Goal: Information Seeking & Learning: Understand process/instructions

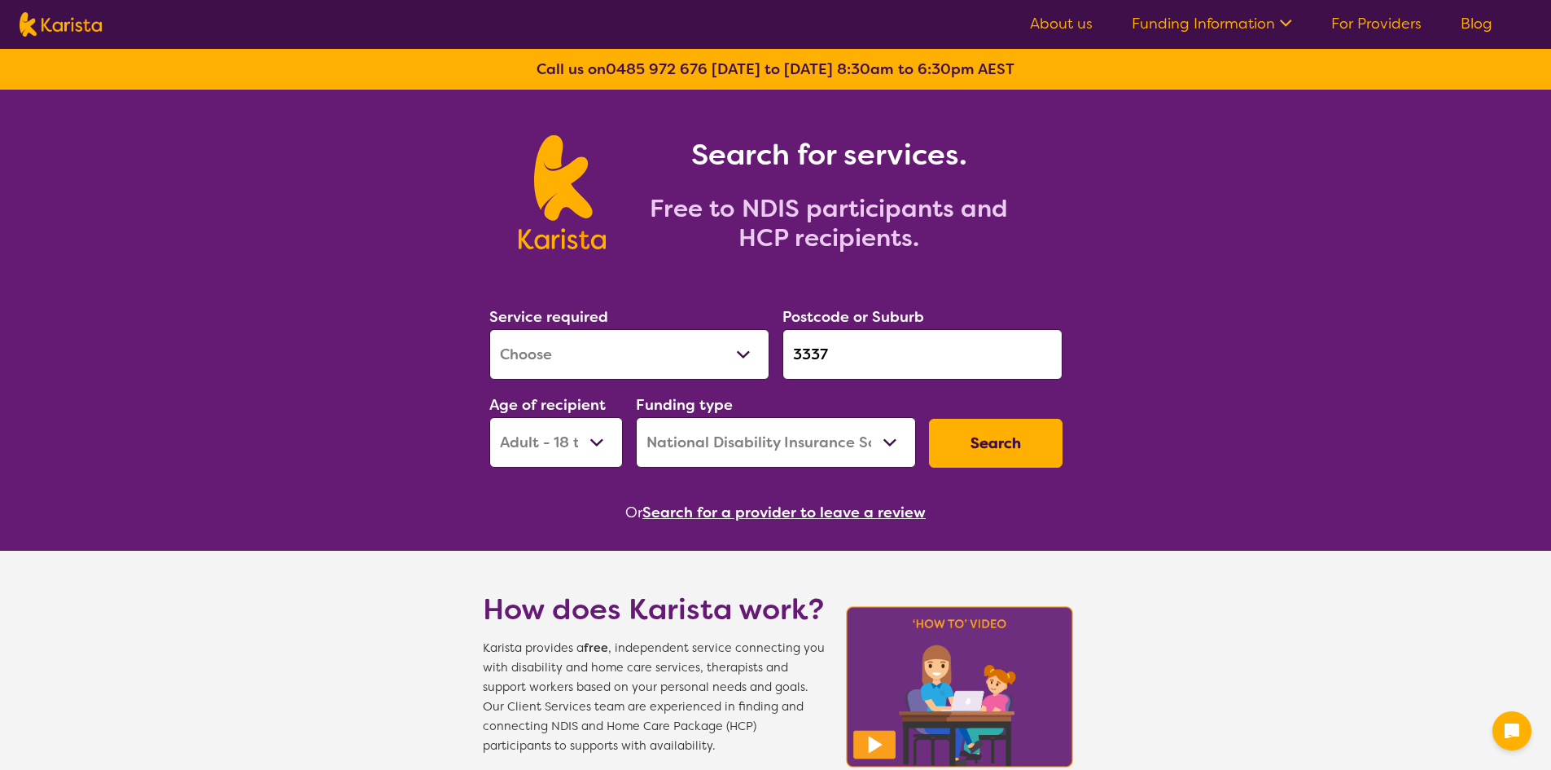
select select "[MEDICAL_DATA]"
select select "AD"
select select "NDIS"
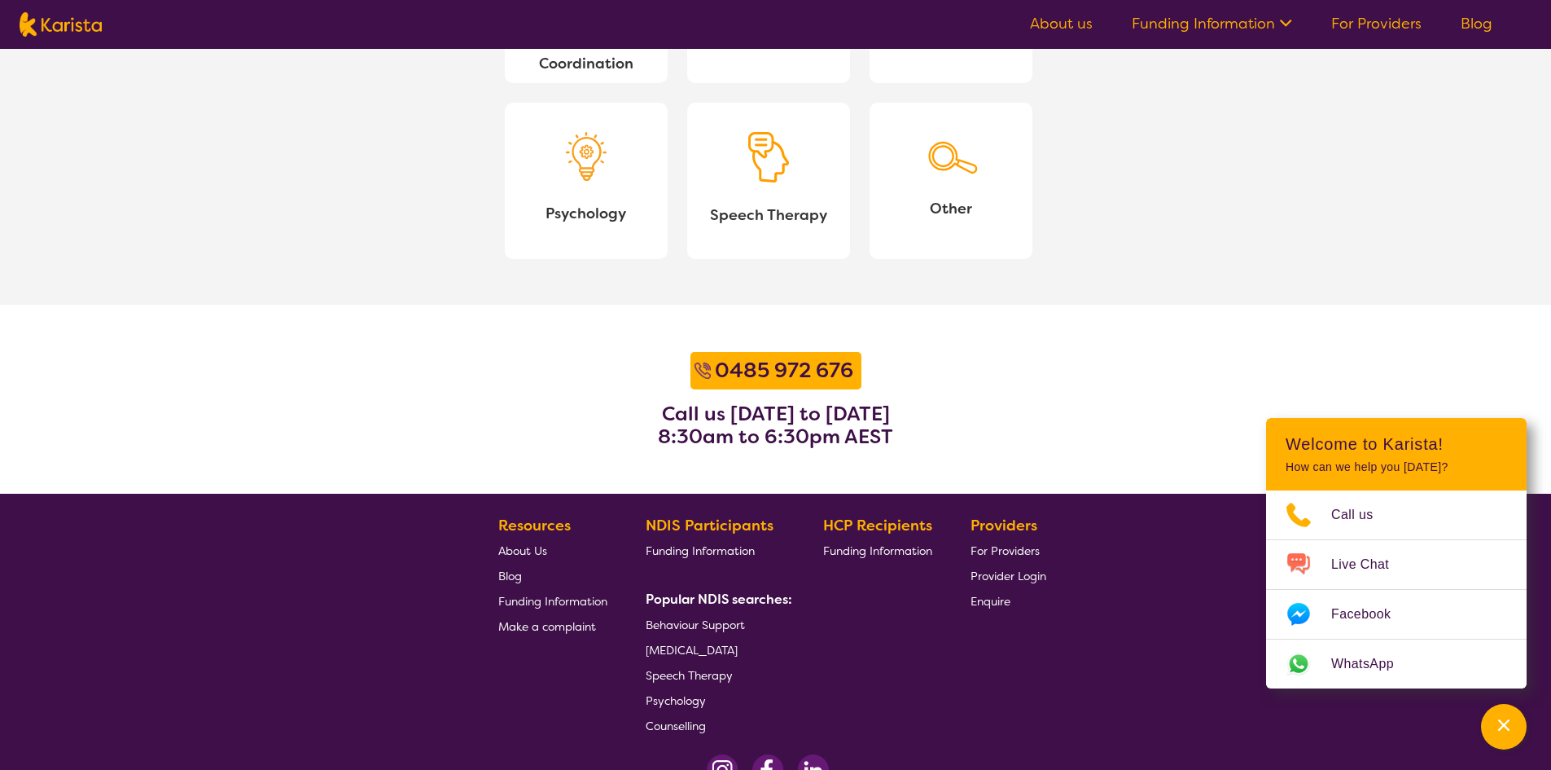
scroll to position [1873, 0]
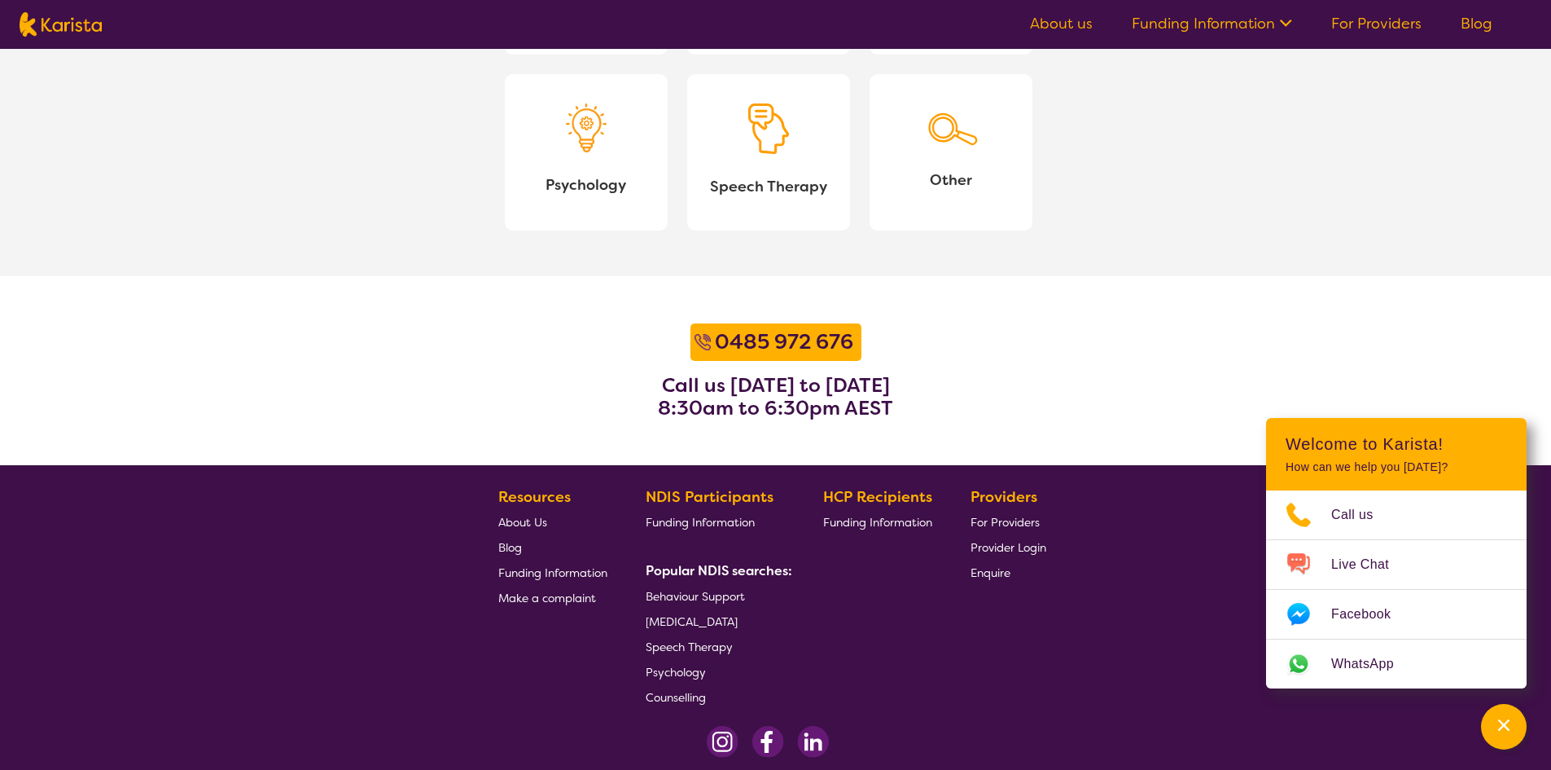
click at [895, 523] on span "Funding Information" at bounding box center [877, 522] width 109 height 15
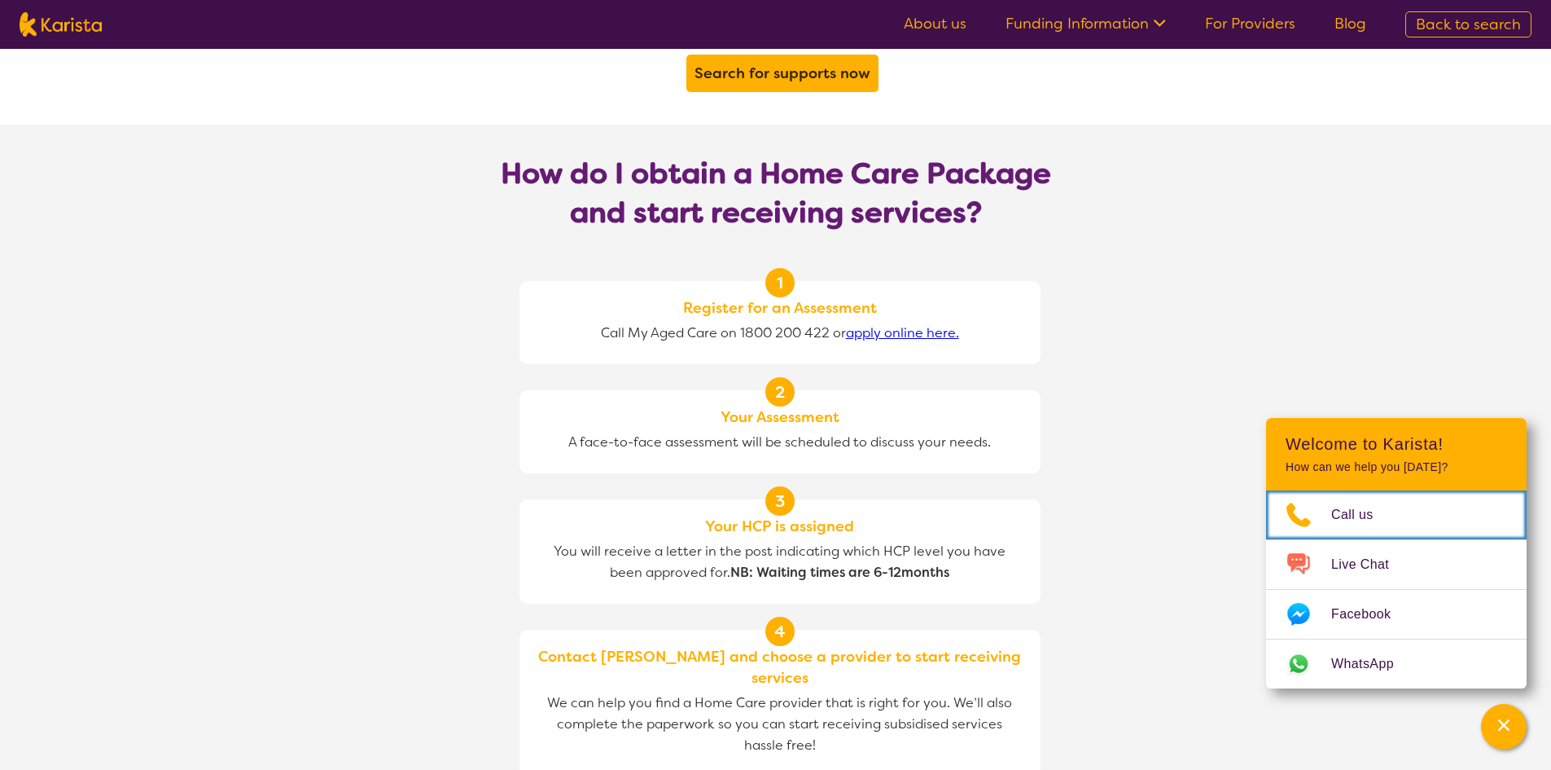
scroll to position [1303, 0]
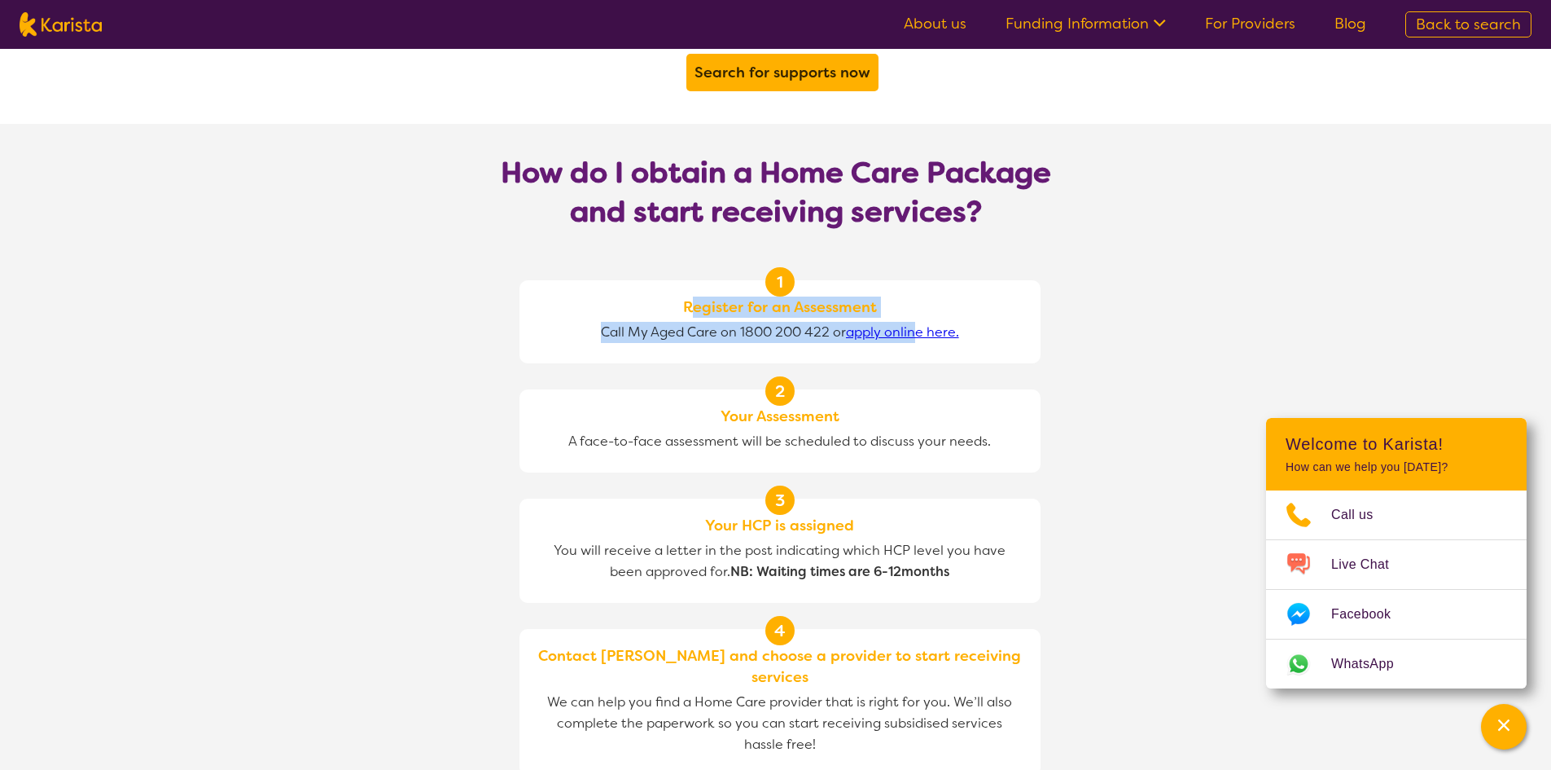
drag, startPoint x: 689, startPoint y: 283, endPoint x: 920, endPoint y: 293, distance: 231.5
click at [920, 293] on div "1 Register for an Assessment Call My Aged Care on 1800 200 422 or apply online …" at bounding box center [780, 321] width 521 height 83
click at [663, 280] on div "1 Register for an Assessment Call My Aged Care on 1800 200 422 or apply online …" at bounding box center [780, 321] width 521 height 83
drag, startPoint x: 689, startPoint y: 280, endPoint x: 967, endPoint y: 319, distance: 280.4
click at [967, 319] on div "1 Register for an Assessment Call My Aged Care on 1800 200 422 or apply online …" at bounding box center [780, 321] width 521 height 83
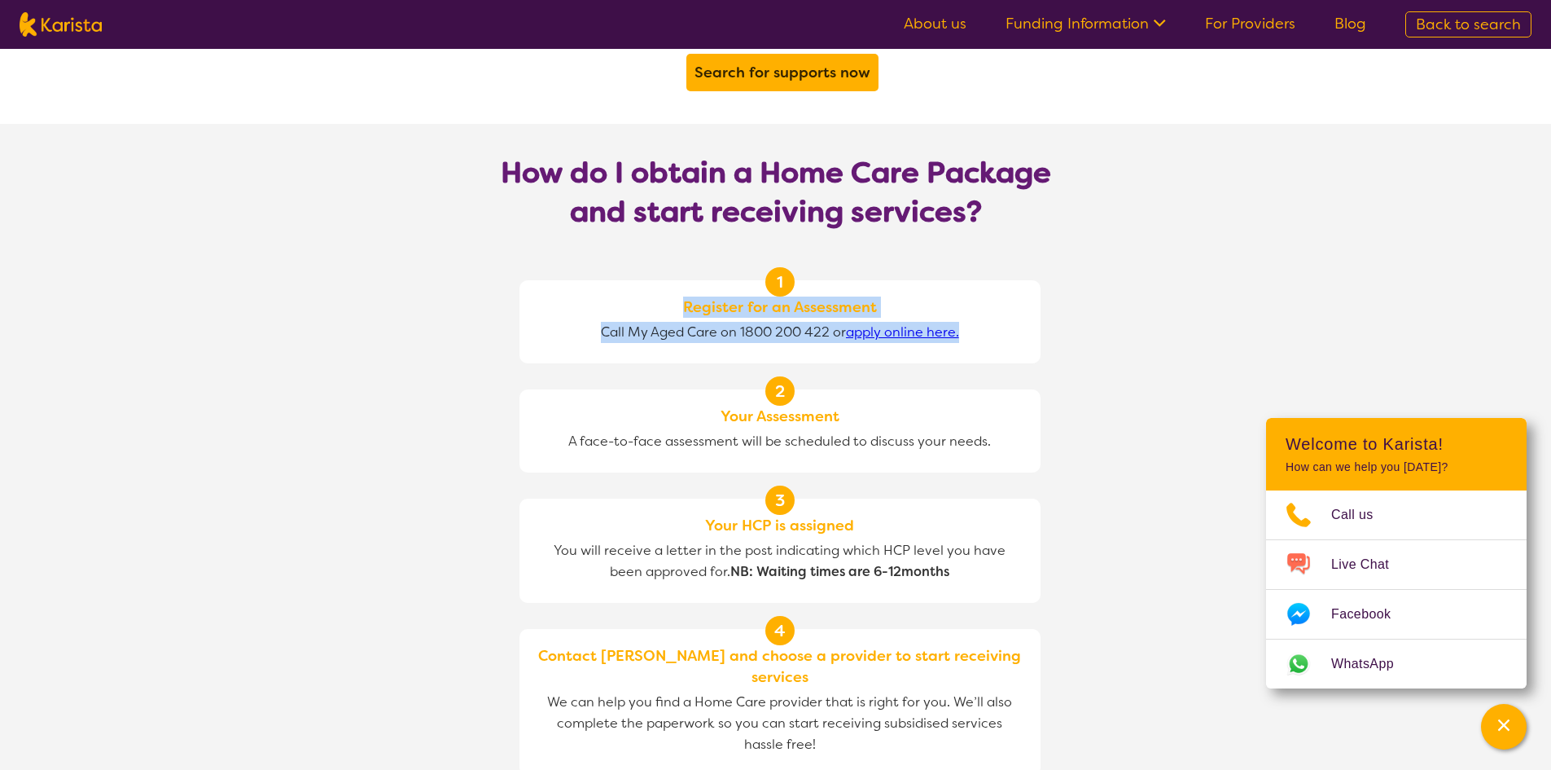
copy div "Register for an Assessment Call My Aged Care on 1800 200 422 or apply online he…"
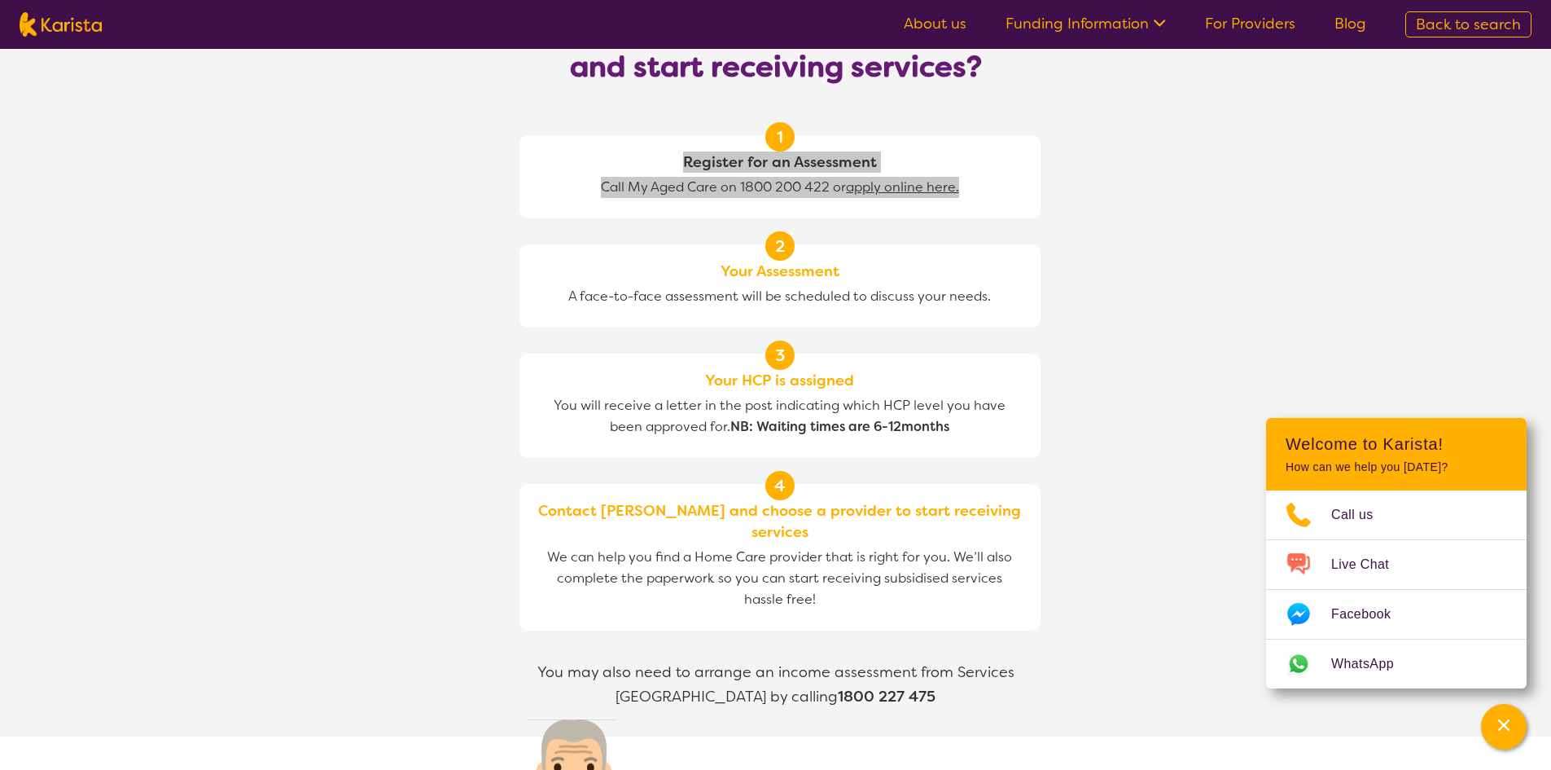
scroll to position [1221, 0]
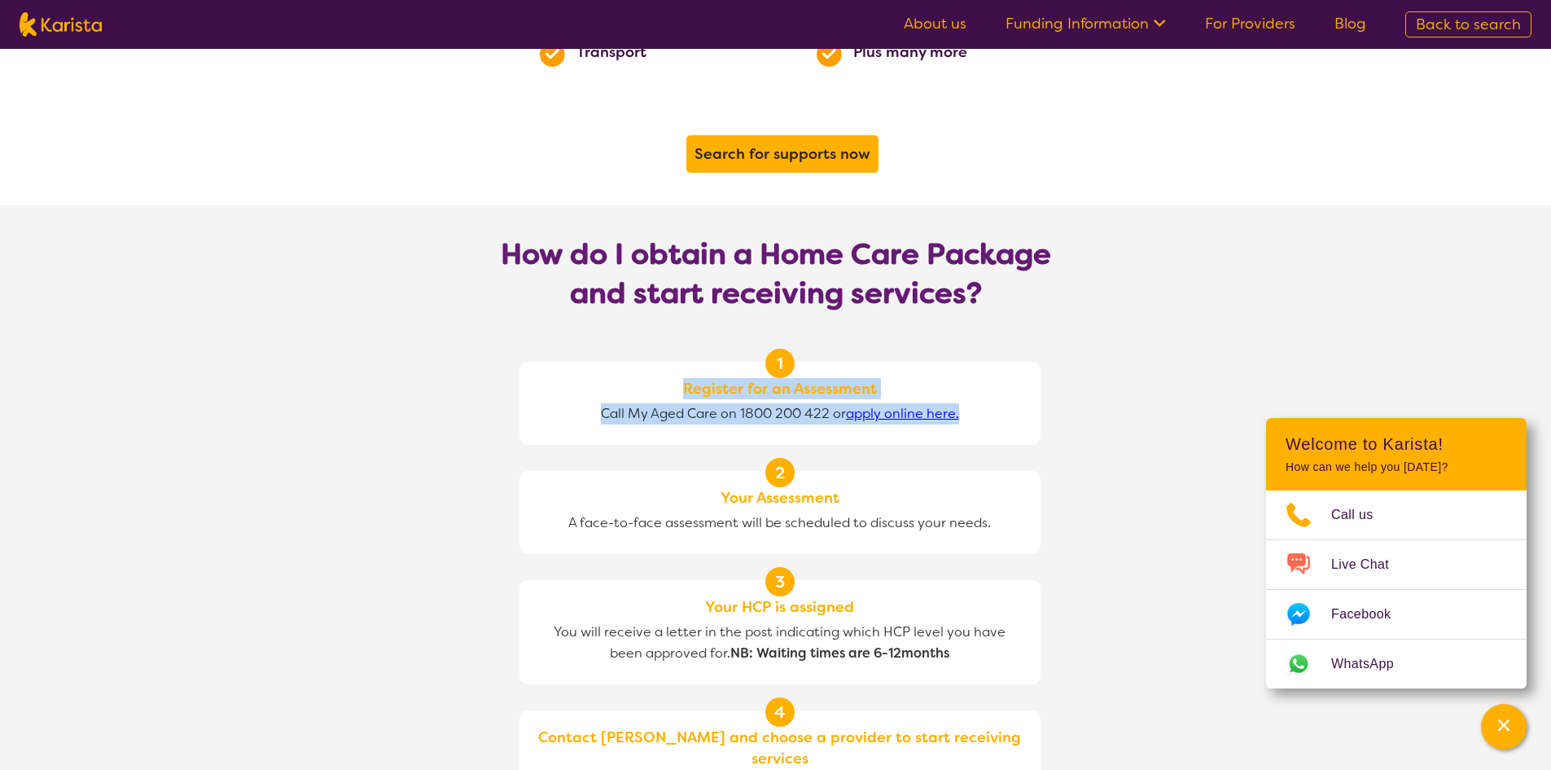
click at [913, 403] on span "Call My Aged Care on 1800 200 422 or apply online here." at bounding box center [780, 413] width 366 height 29
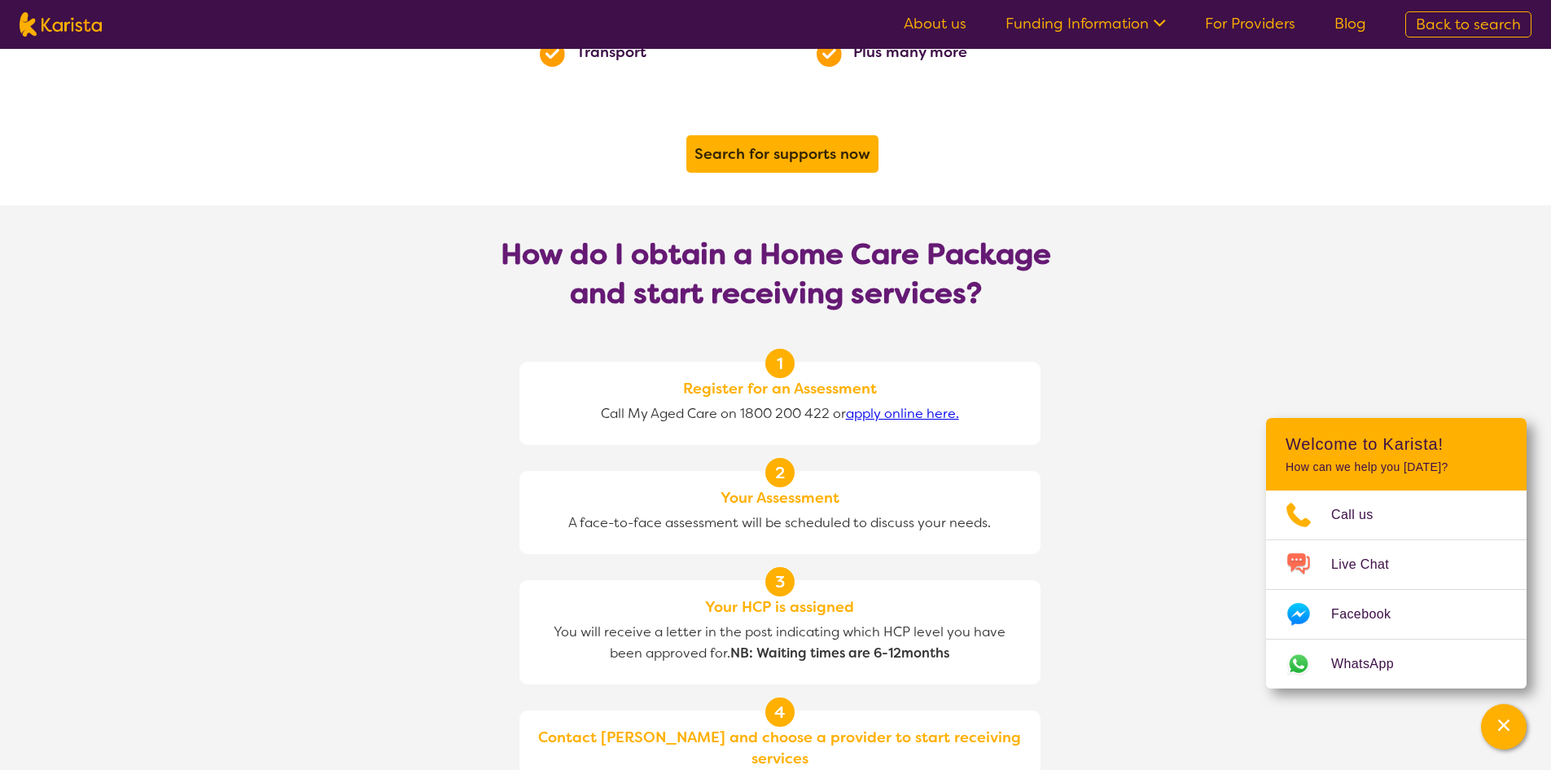
click at [917, 405] on link "apply online here." at bounding box center [902, 413] width 113 height 17
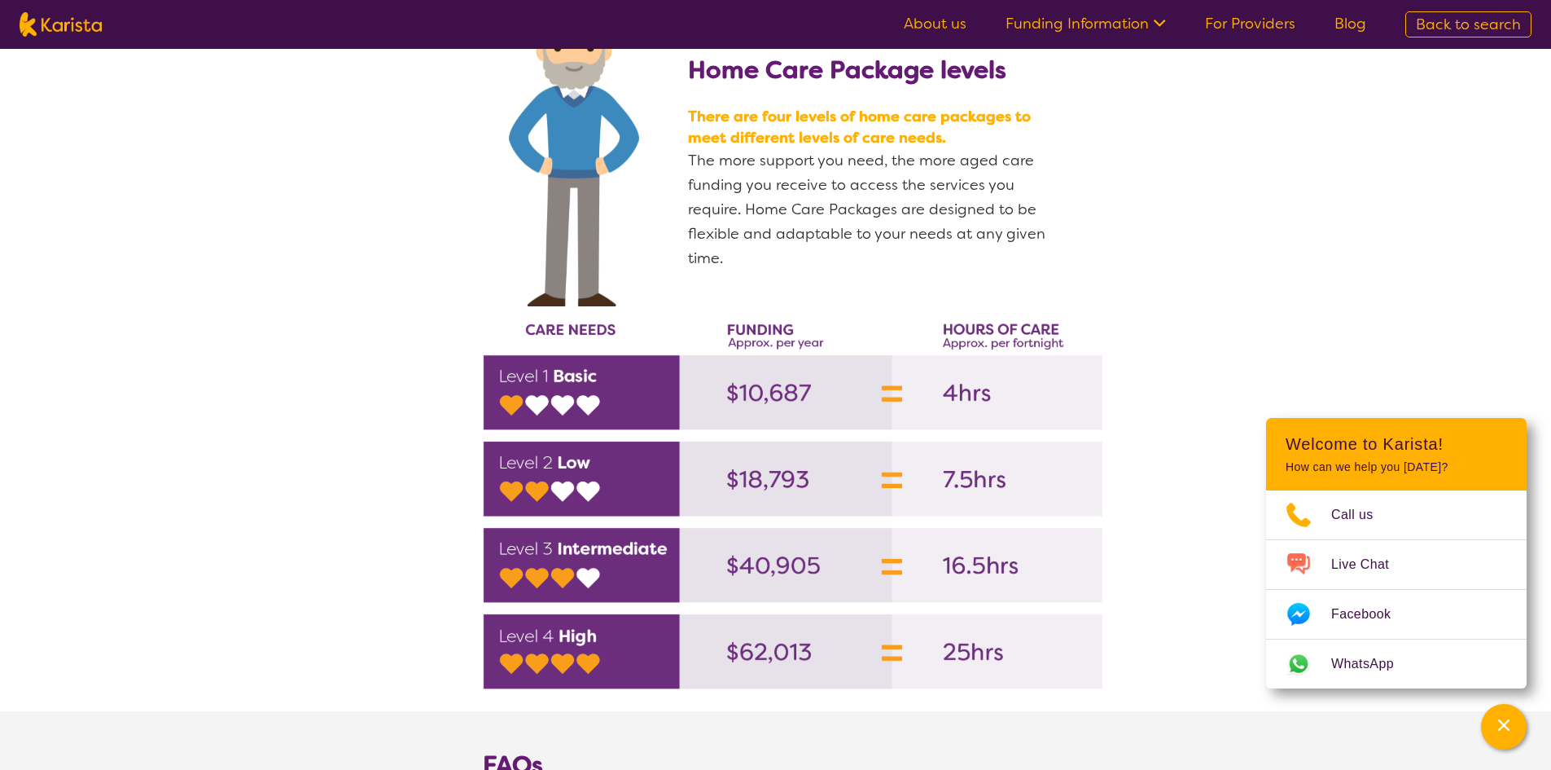
scroll to position [2199, 0]
